Goal: Find specific page/section: Find specific page/section

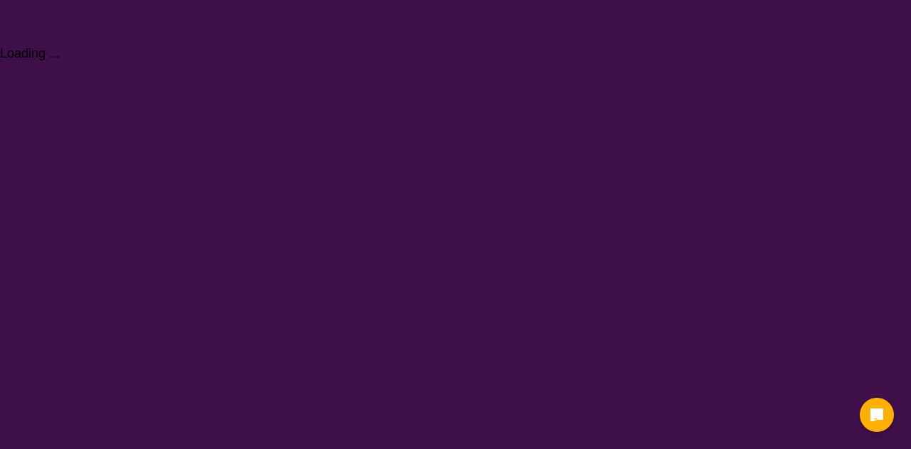
select select "Behaviour support"
select select "NDIS"
select select "Behaviour support"
select select "NDIS"
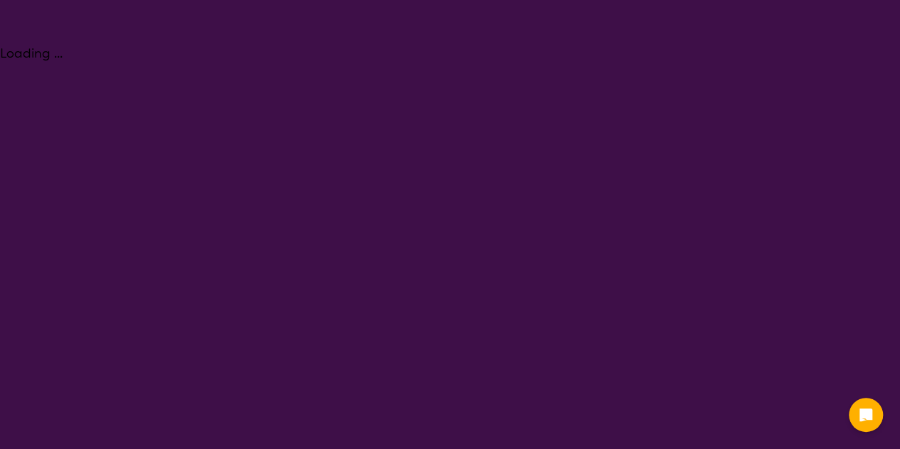
select select "Behaviour support"
select select "NDIS"
select select "Behaviour support"
select select "NDIS"
